Goal: Task Accomplishment & Management: Use online tool/utility

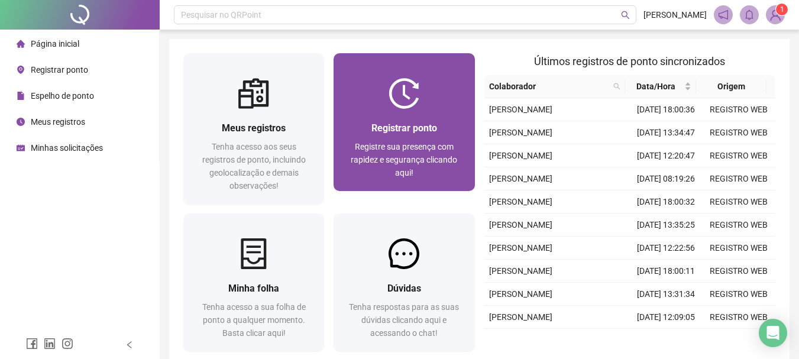
click at [424, 133] on span "Registrar ponto" at bounding box center [404, 127] width 66 height 11
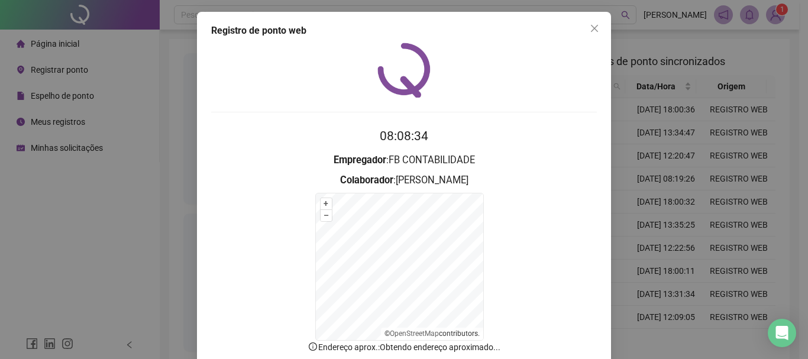
click at [295, 116] on div "08:08:34 Empregador : FB CONTABILIDADE Colaborador : [PERSON_NAME] + – ⇧ › © Op…" at bounding box center [404, 225] width 386 height 364
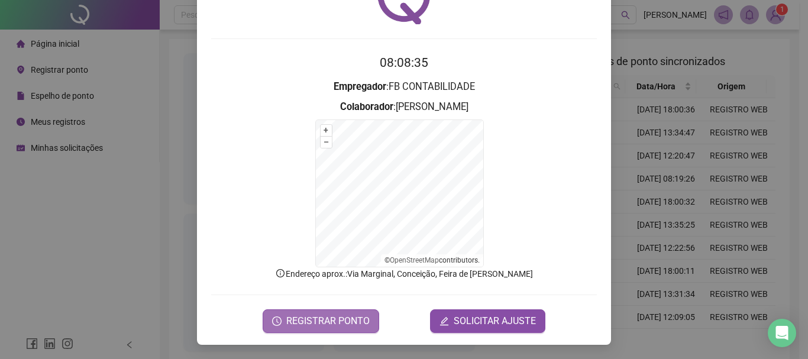
click at [300, 321] on span "REGISTRAR PONTO" at bounding box center [327, 321] width 83 height 14
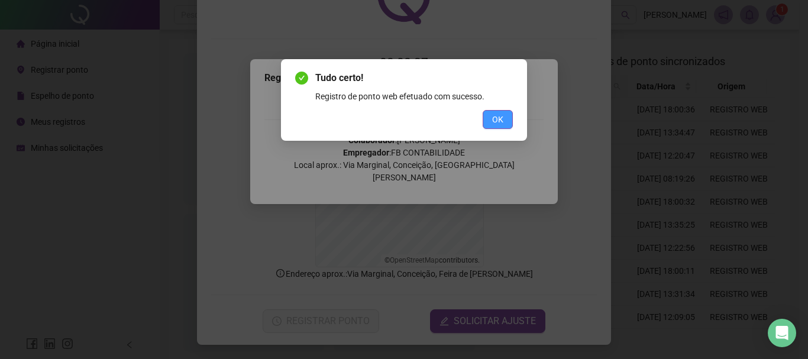
click at [496, 117] on span "OK" at bounding box center [497, 119] width 11 height 13
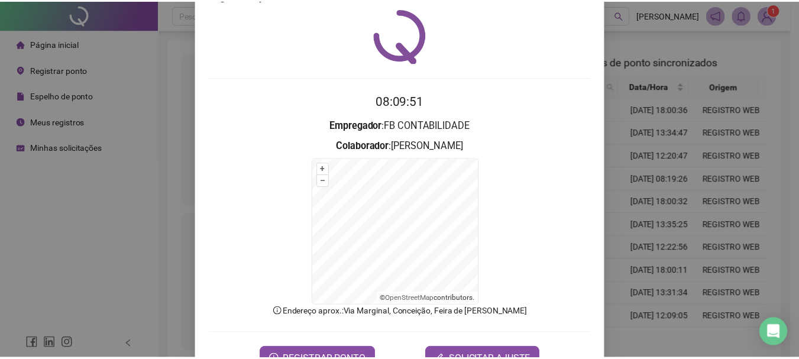
scroll to position [0, 0]
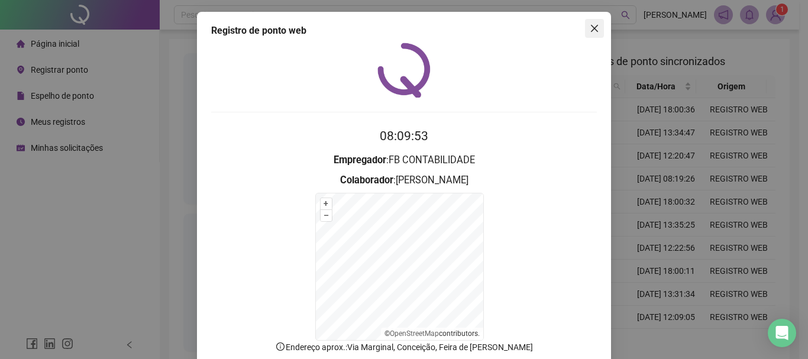
click at [590, 25] on icon "close" at bounding box center [594, 28] width 9 height 9
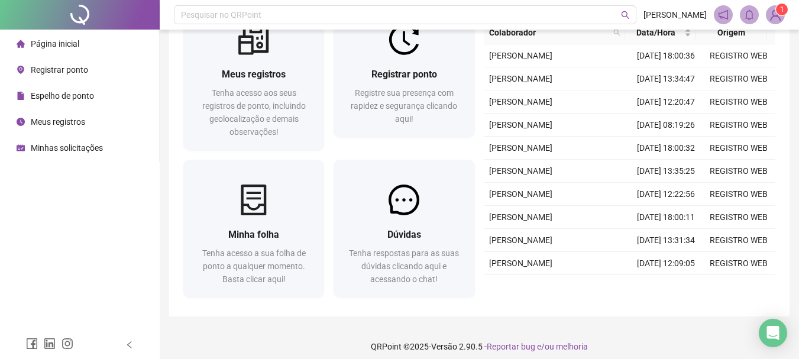
scroll to position [62, 0]
